Goal: Task Accomplishment & Management: Manage account settings

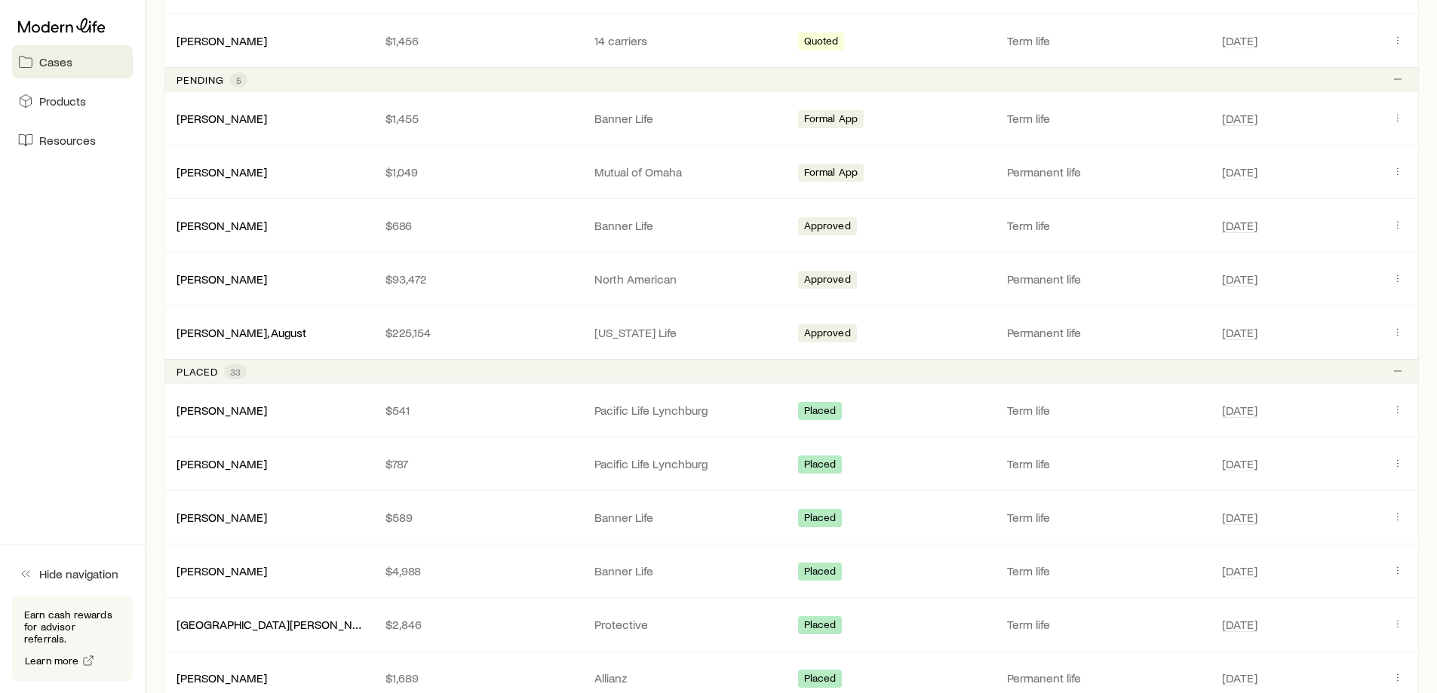
scroll to position [905, 0]
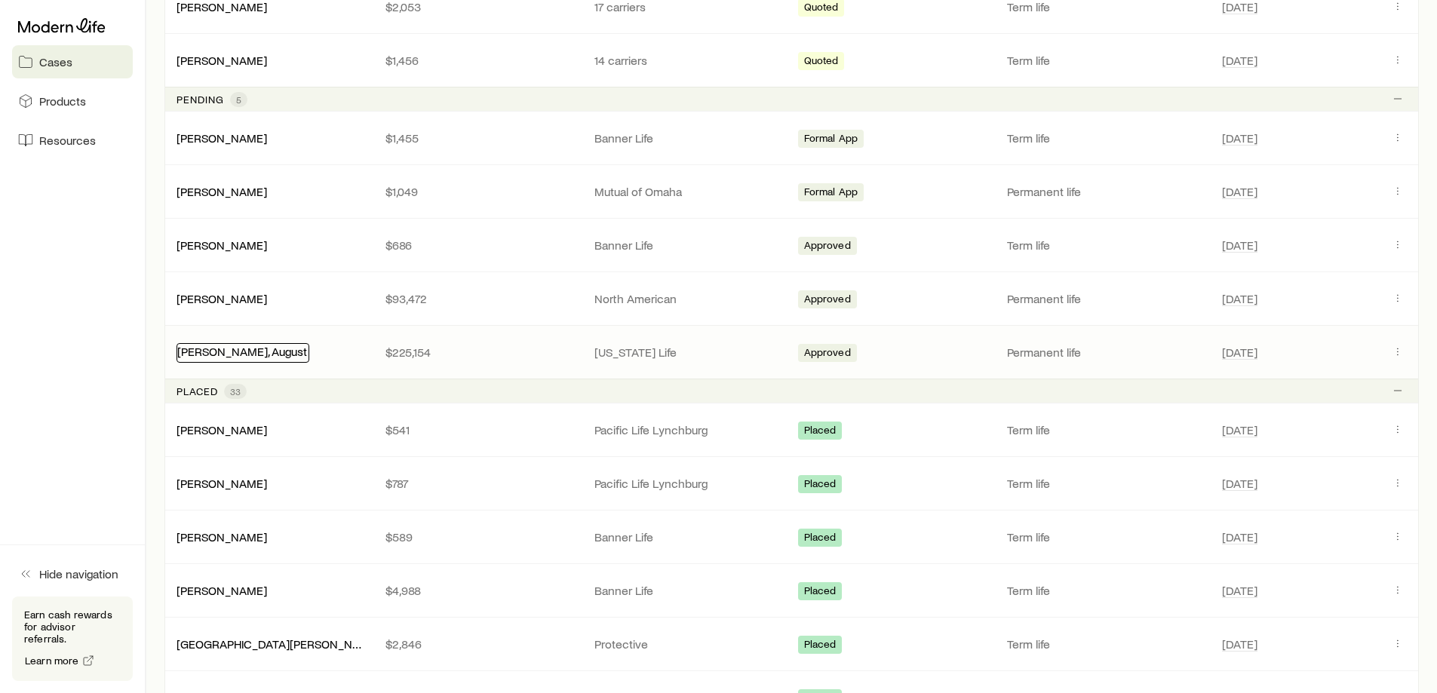
click at [214, 355] on link "[PERSON_NAME], August" at bounding box center [242, 351] width 130 height 14
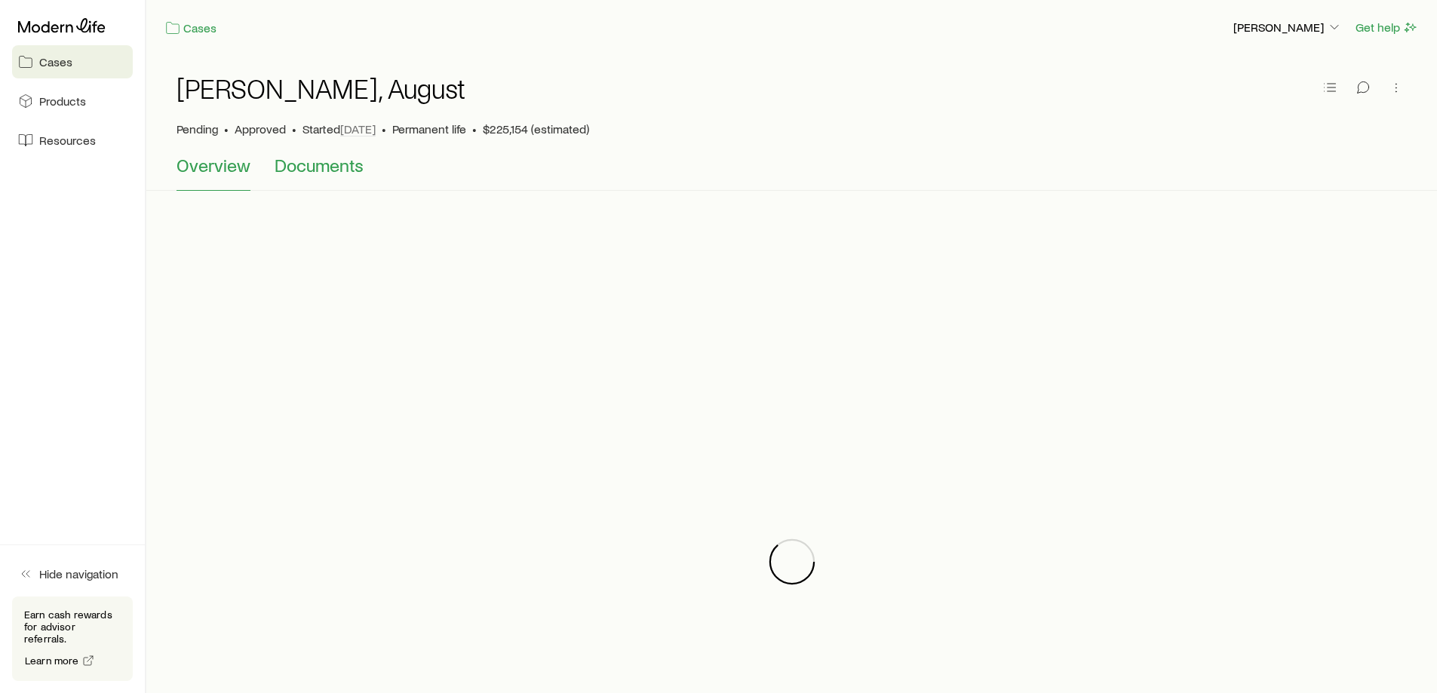
click at [336, 171] on span "Documents" at bounding box center [319, 165] width 89 height 21
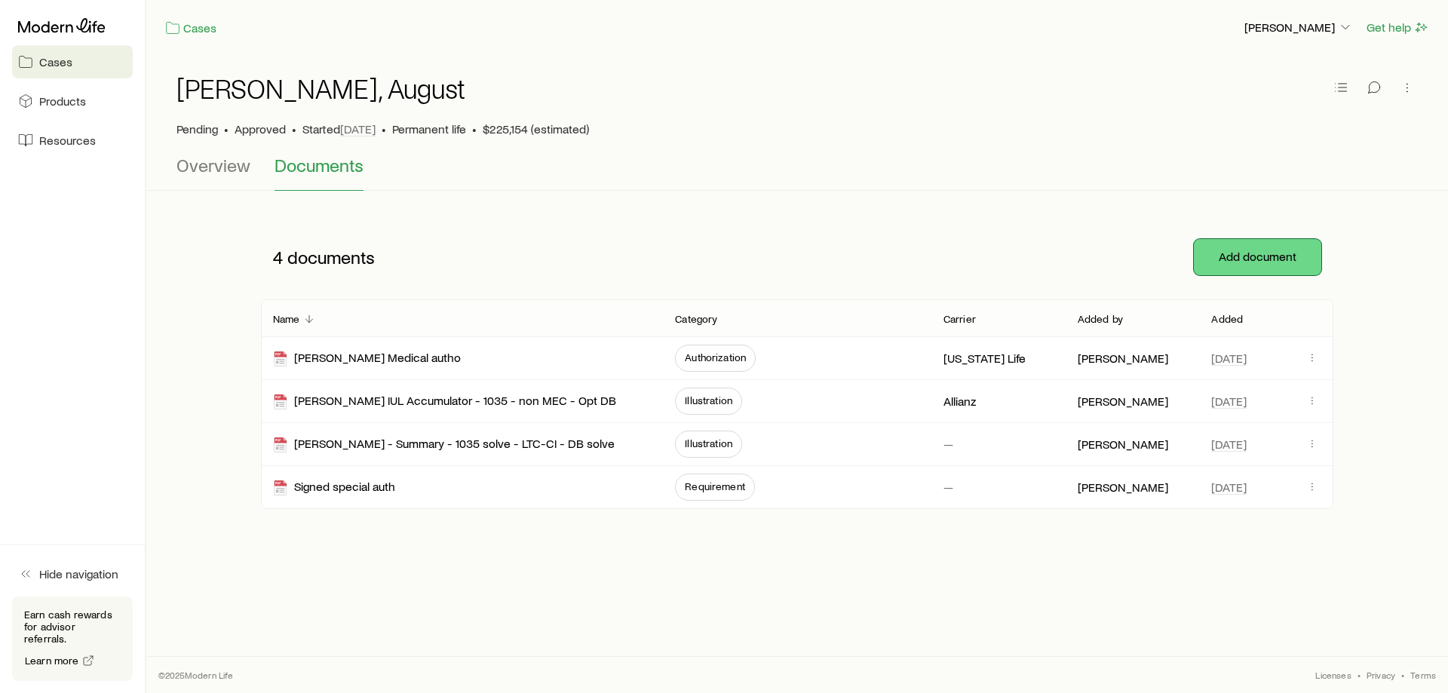
click at [1217, 251] on button "Add document" at bounding box center [1257, 257] width 127 height 36
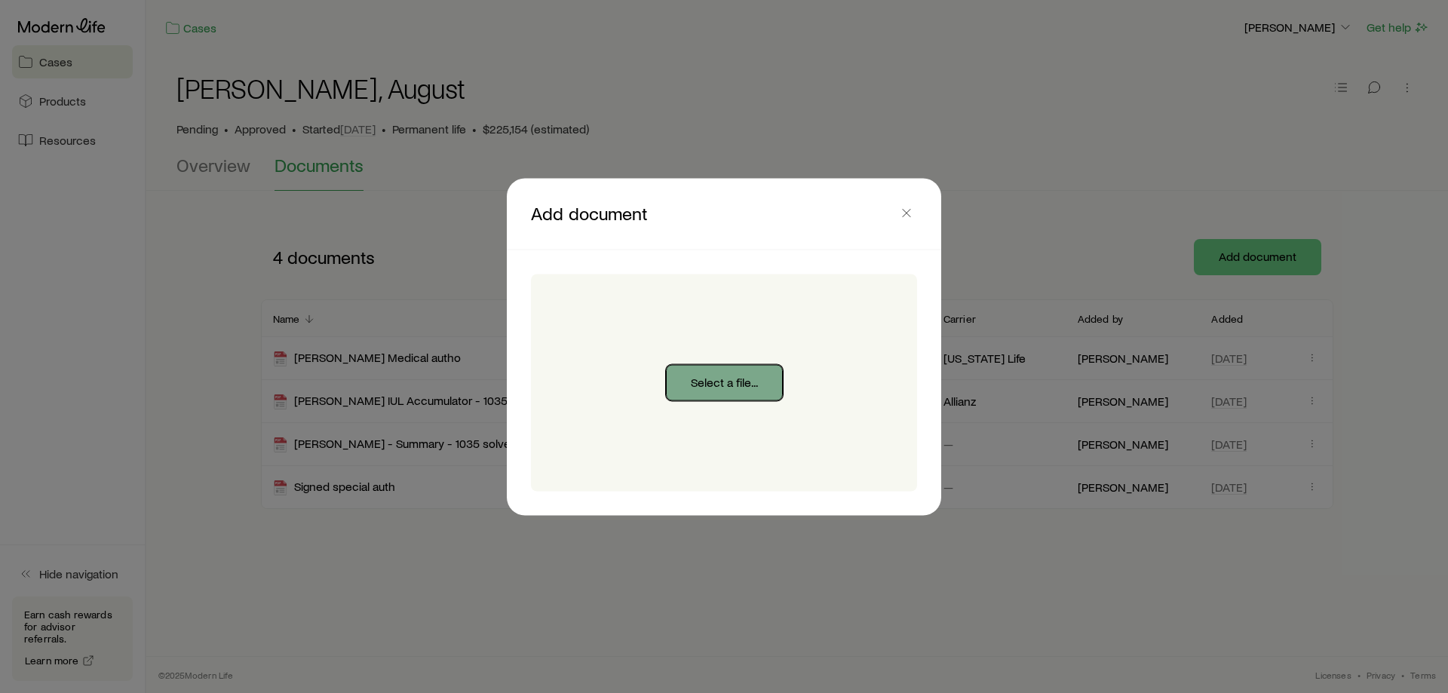
click at [729, 391] on button "Select a file..." at bounding box center [724, 382] width 117 height 36
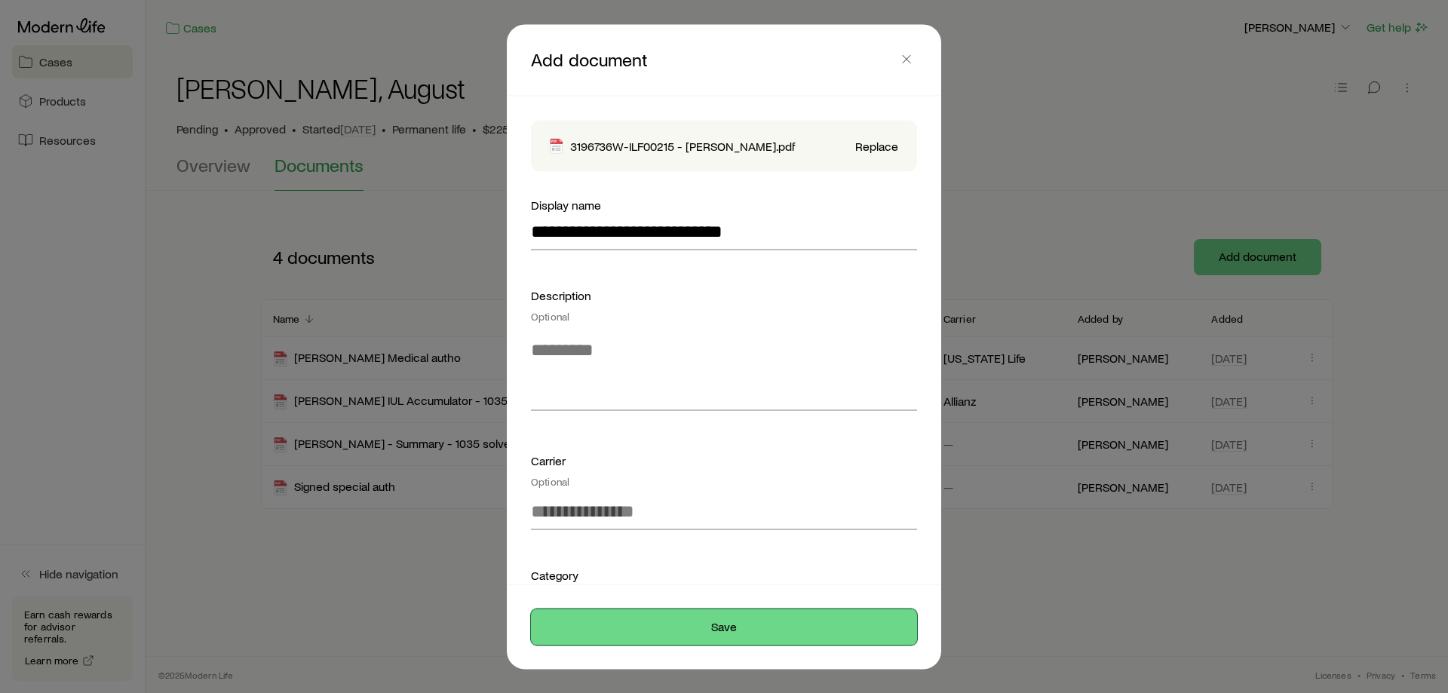
click at [668, 625] on button "Save" at bounding box center [724, 627] width 386 height 36
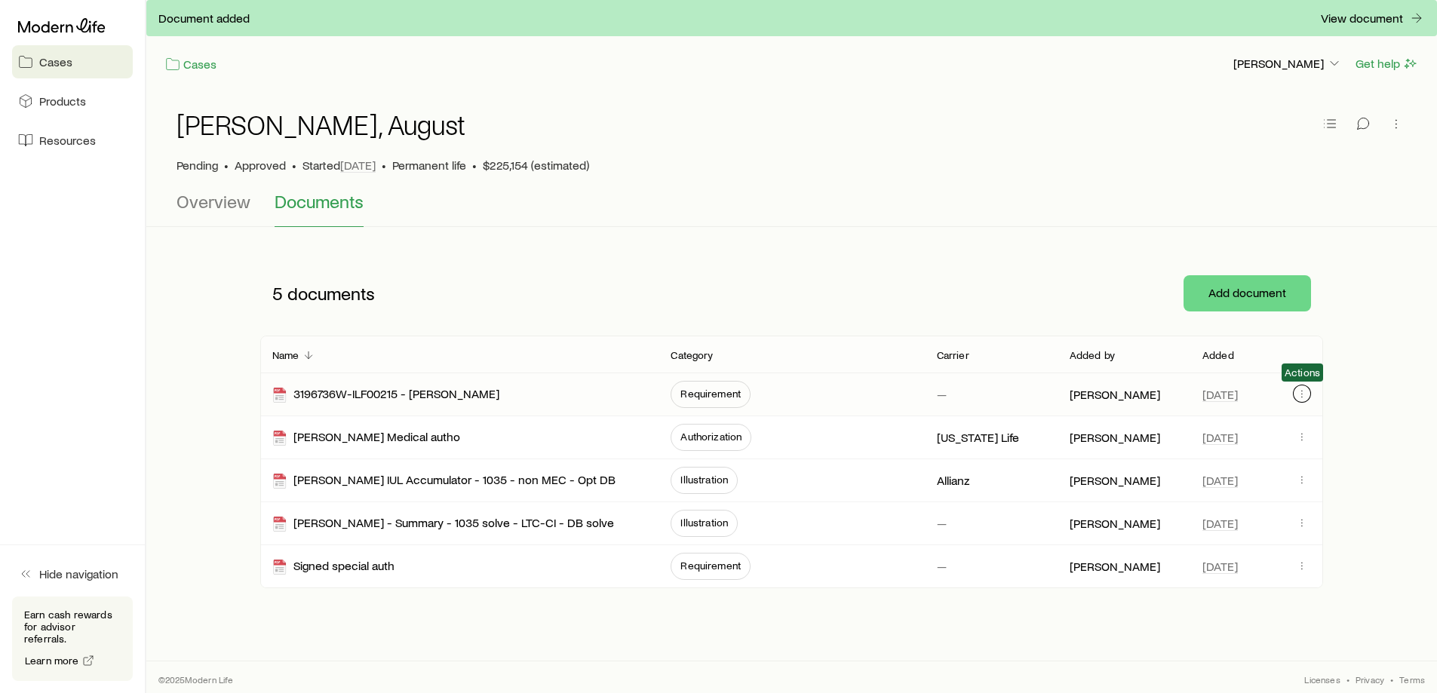
click at [1299, 392] on icon "button" at bounding box center [1302, 394] width 12 height 12
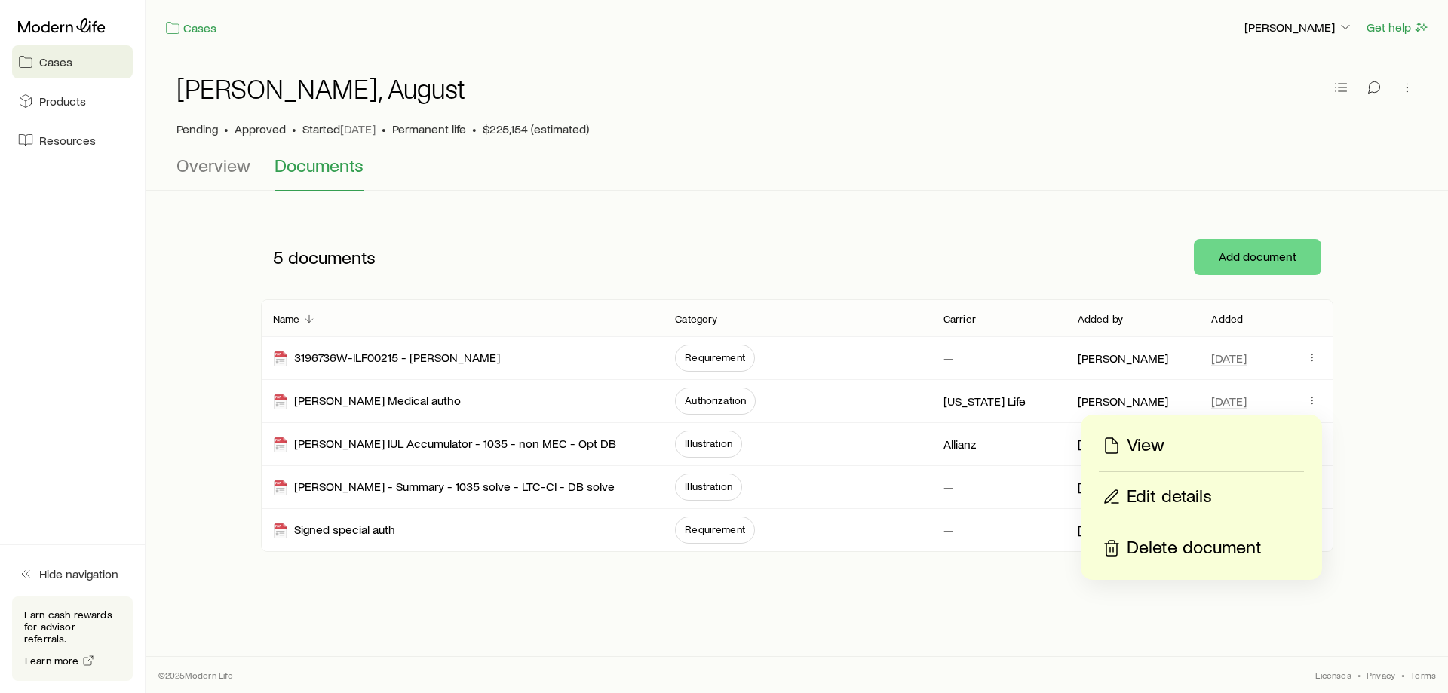
click at [1173, 496] on p "Edit details" at bounding box center [1169, 497] width 85 height 24
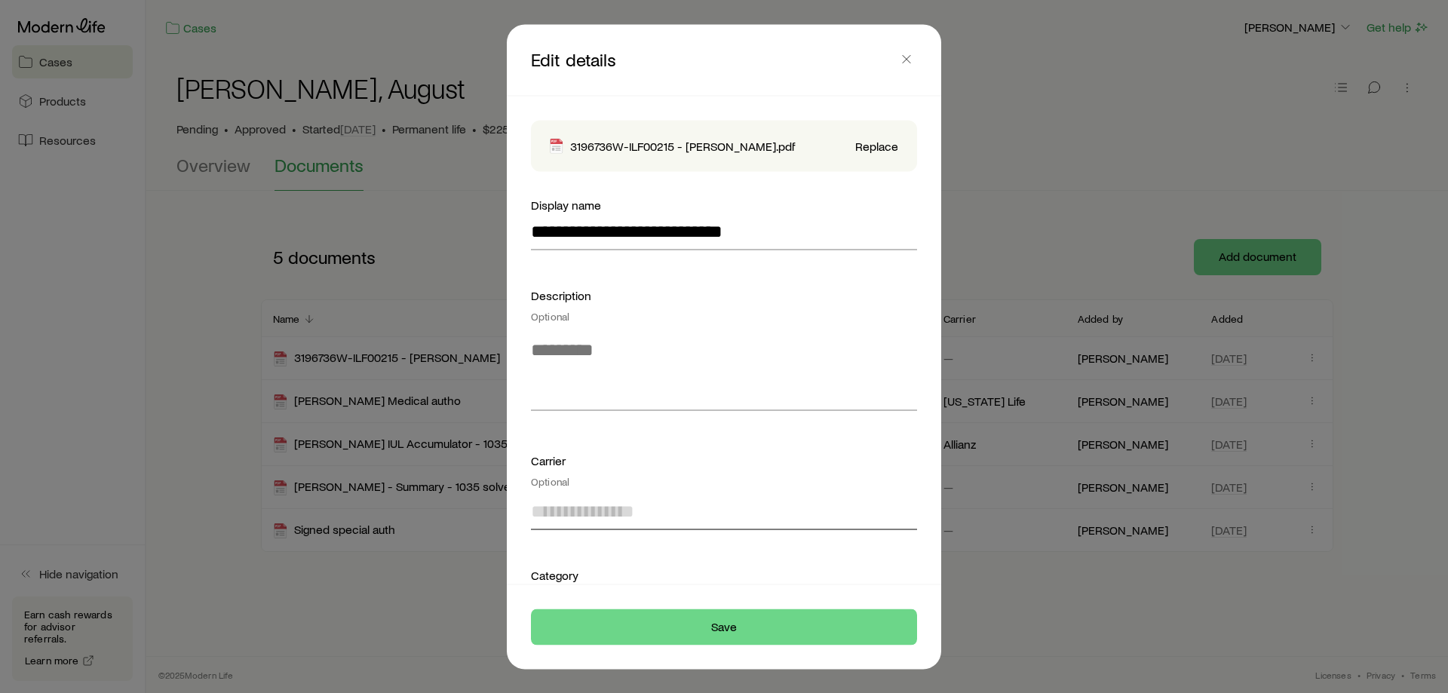
click at [698, 508] on input at bounding box center [724, 511] width 386 height 36
click at [673, 559] on li "[US_STATE] Life" at bounding box center [719, 553] width 377 height 34
type input "**********"
click at [625, 389] on textarea at bounding box center [724, 369] width 386 height 82
type textarea "**********"
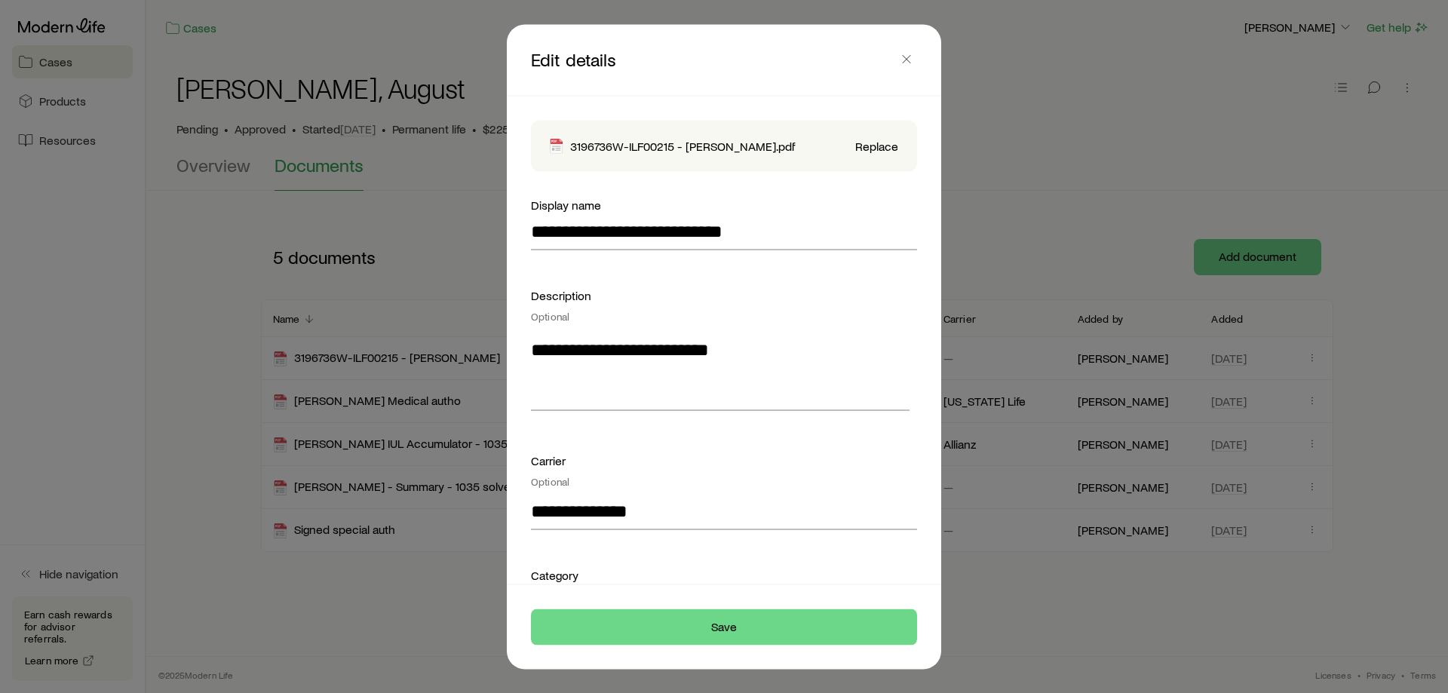
click at [708, 608] on footer "Save" at bounding box center [724, 627] width 435 height 84
click at [708, 625] on button "Save" at bounding box center [724, 627] width 386 height 36
